Goal: Information Seeking & Learning: Find specific fact

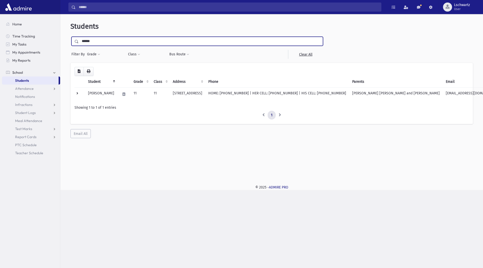
drag, startPoint x: 114, startPoint y: 42, endPoint x: 70, endPoint y: 35, distance: 44.2
click at [70, 35] on div "Students ****** Filter By Grade * * * * * * * * * ***** ********* ********* * *…" at bounding box center [271, 80] width 418 height 128
type input "********"
click at [70, 37] on input "submit" at bounding box center [77, 40] width 14 height 7
